Goal: Task Accomplishment & Management: Manage account settings

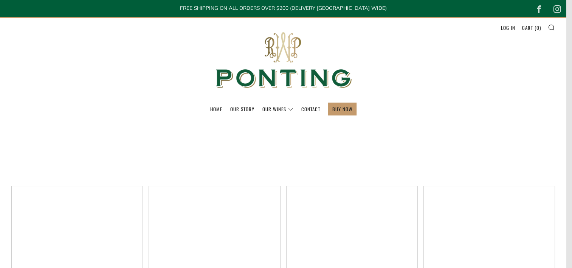
select select "title-ascending"
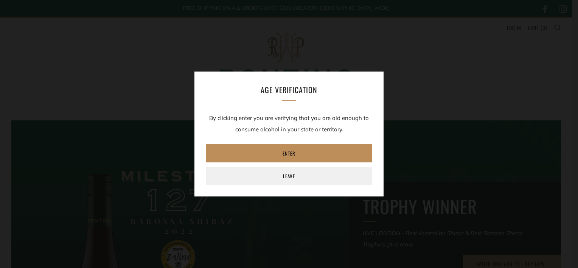
click at [285, 150] on link "Enter" at bounding box center [289, 153] width 166 height 18
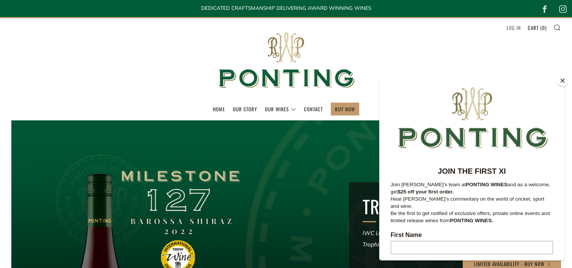
click at [515, 28] on link "Log in" at bounding box center [513, 28] width 14 height 12
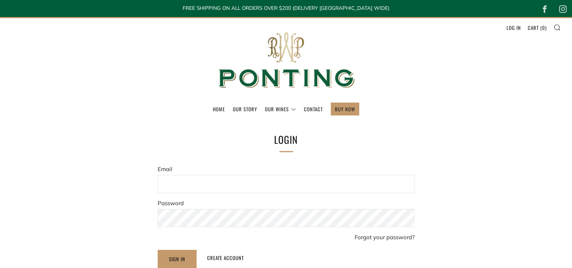
click at [183, 181] on input "Email" at bounding box center [286, 184] width 257 height 18
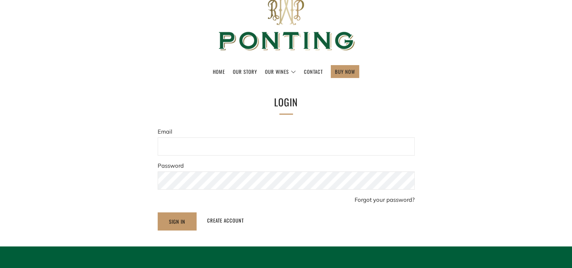
scroll to position [38, 0]
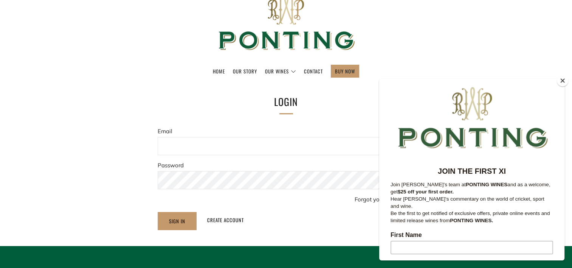
click at [175, 142] on input "Email" at bounding box center [286, 146] width 257 height 18
type input "digga2@bigpond.com"
click at [177, 218] on input "Sign In" at bounding box center [177, 221] width 39 height 18
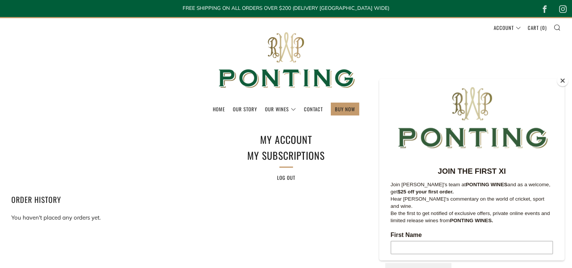
drag, startPoint x: 562, startPoint y: 81, endPoint x: 154, endPoint y: 2, distance: 415.3
click at [562, 81] on button "Close" at bounding box center [562, 80] width 11 height 11
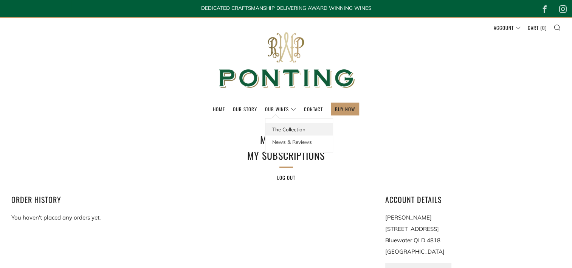
click at [284, 127] on link "The Collection" at bounding box center [298, 129] width 67 height 12
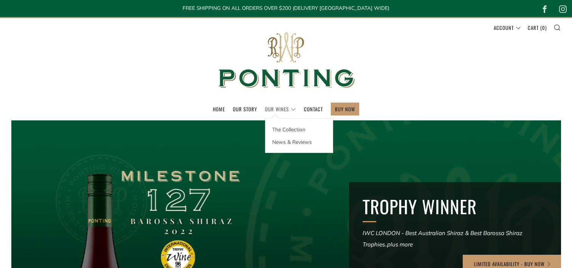
click at [278, 106] on link "Our Wines" at bounding box center [280, 109] width 31 height 12
